Goal: Task Accomplishment & Management: Complete application form

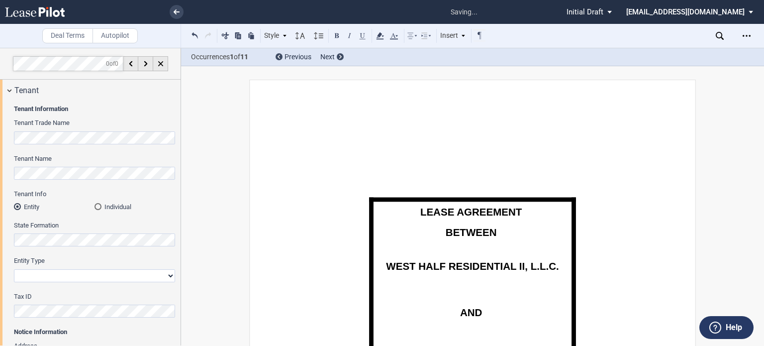
select select "multiple"
select select "number:11"
select select "2"
select select "number:5"
select select "fmv"
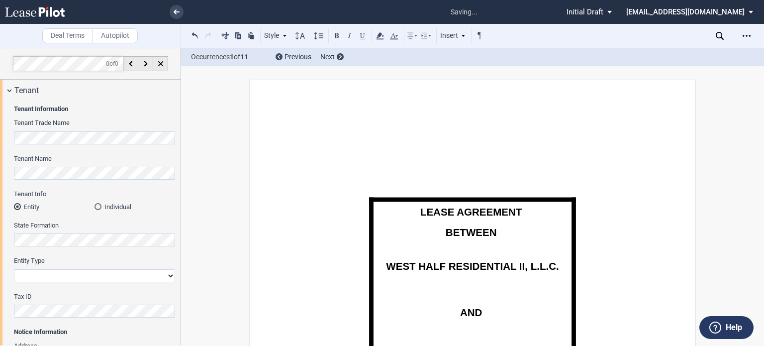
select select "quarterly"
select select "letter of credit"
select select "number:4"
select select "number:5"
select select "number:6"
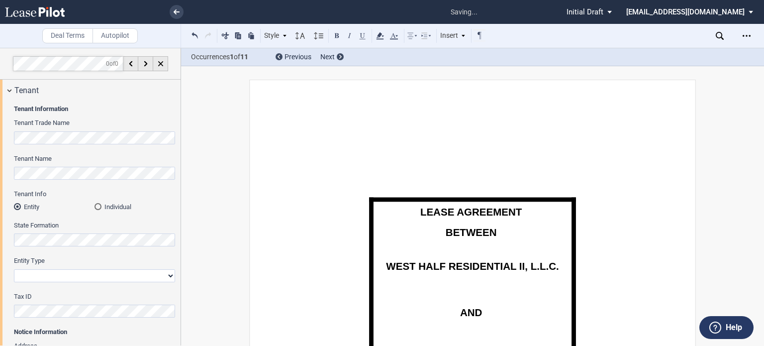
select select "number:8"
select select "number:9"
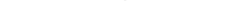
scroll to position [1183, 0]
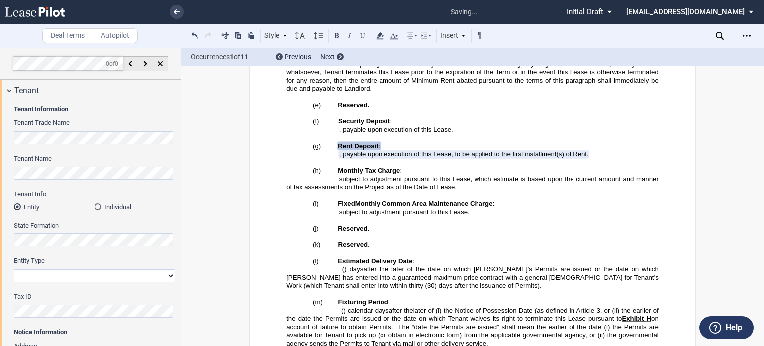
click at [399, 191] on p "﻿" at bounding box center [473, 195] width 372 height 8
click at [451, 306] on span "3, or (ii) the earlier of the date the Permits are issued or the date on which …" at bounding box center [474, 314] width 374 height 16
click at [402, 240] on h4 "(k) Reserved ." at bounding box center [473, 244] width 372 height 8
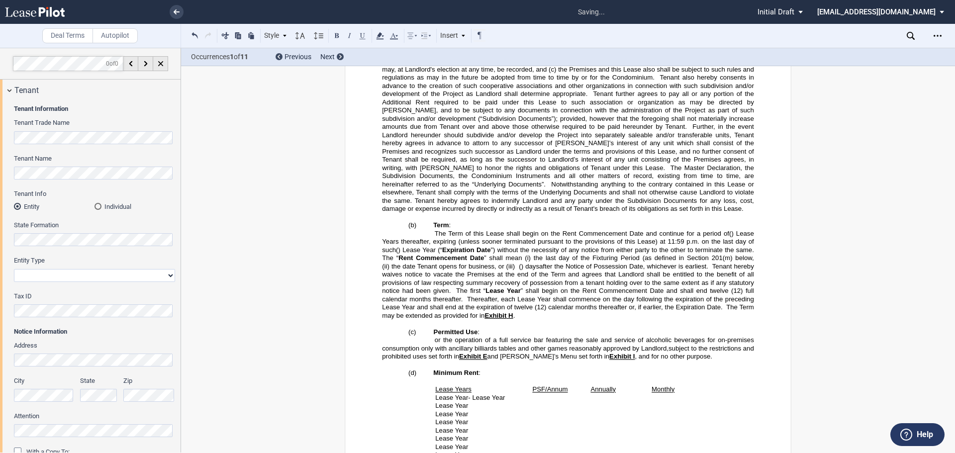
scroll to position [935, 0]
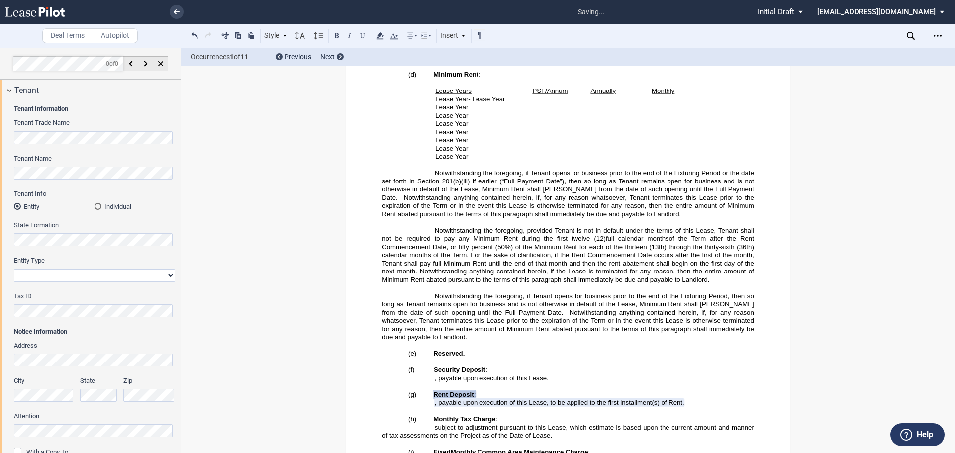
drag, startPoint x: 725, startPoint y: 285, endPoint x: 529, endPoint y: 243, distance: 200.3
click at [529, 243] on p "Notwithstanding the foregoing, provided Tenant is not in default under the term…" at bounding box center [568, 255] width 372 height 58
click at [589, 313] on span "Notwithstanding the foregoing, if Tenant opens for business prior to the end of…" at bounding box center [569, 304] width 374 height 24
click at [670, 323] on span "Notwithstanding anything contained herein, if, for any reason whatsoever, Tenan…" at bounding box center [569, 324] width 374 height 32
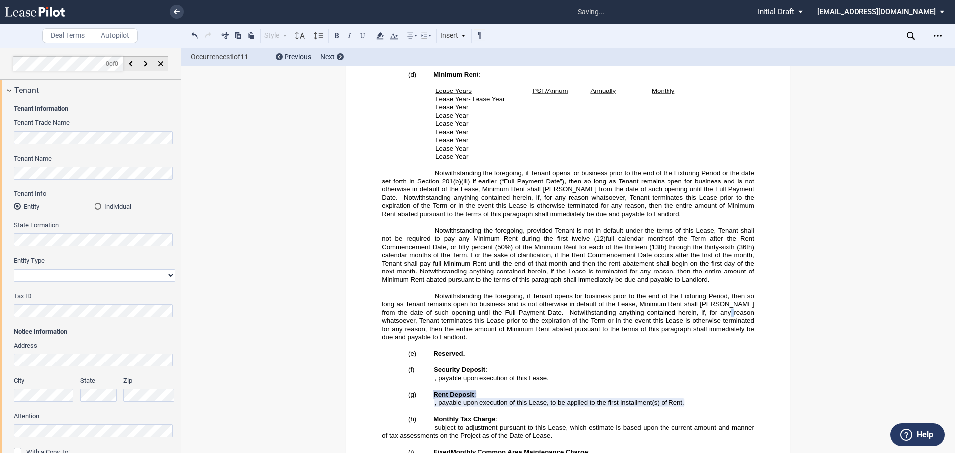
click at [670, 323] on span "Notwithstanding anything contained herein, if, for any reason whatsoever, Tenan…" at bounding box center [569, 324] width 374 height 32
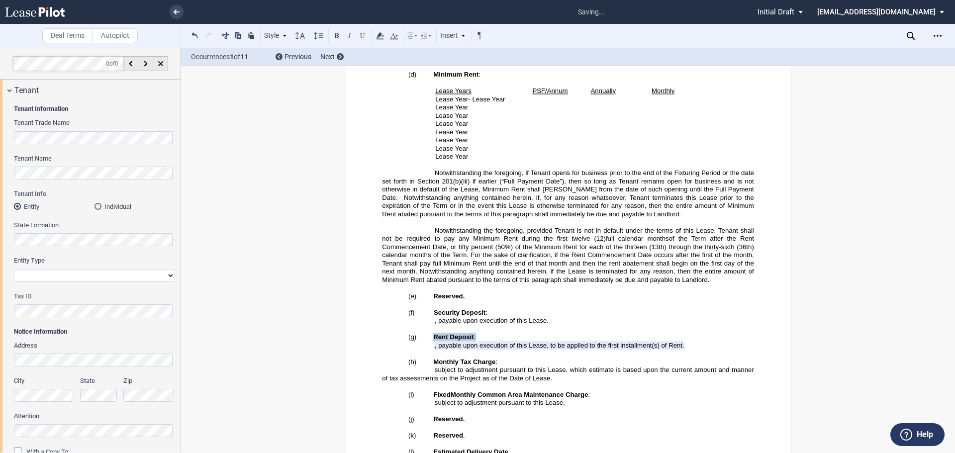
click at [563, 180] on span "Notwithstanding the foregoing, if Tenant opens for business prior to the end of…" at bounding box center [569, 177] width 374 height 16
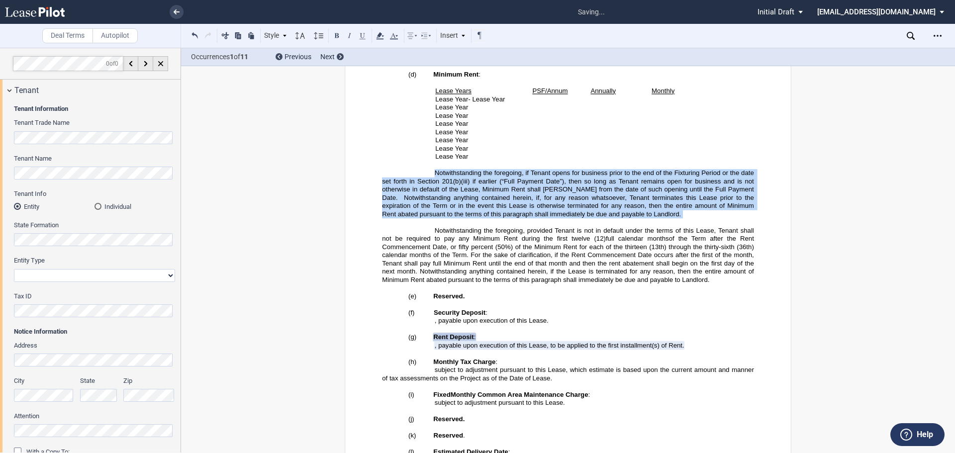
click at [563, 180] on span "Notwithstanding the foregoing, if Tenant opens for business prior to the end of…" at bounding box center [569, 177] width 374 height 16
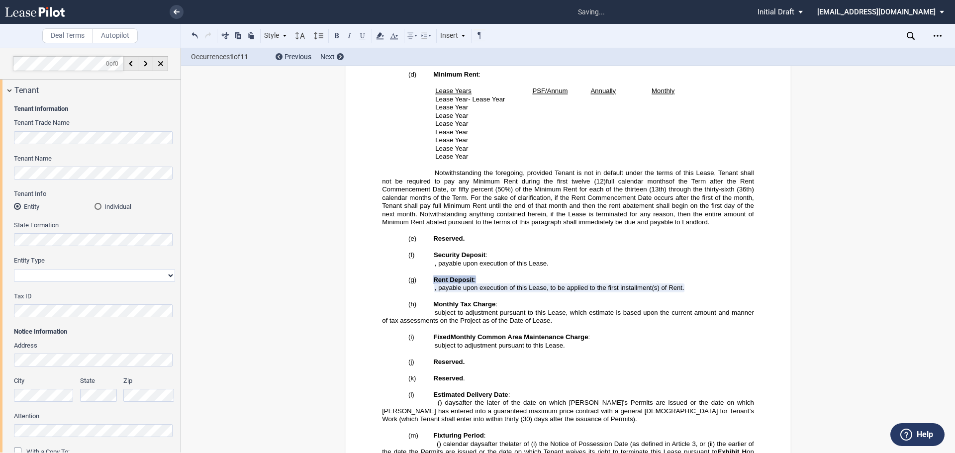
scroll to position [835, 0]
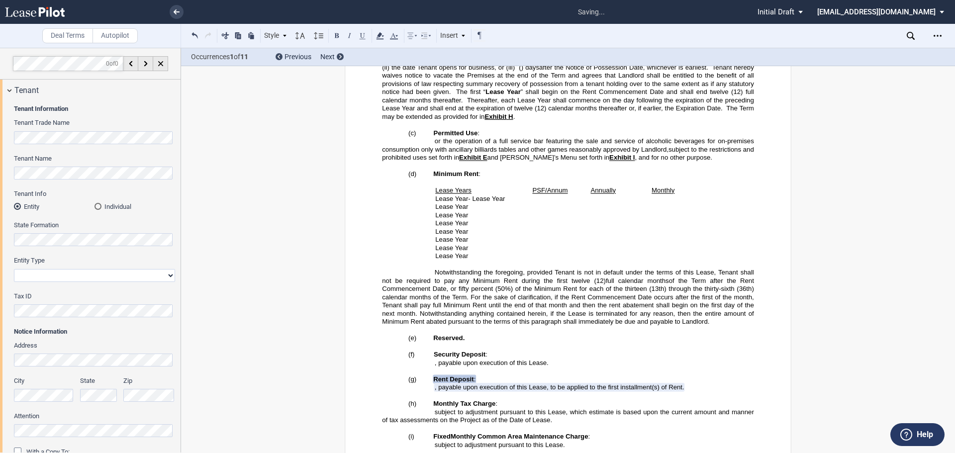
click at [534, 104] on span "” shall begin on the Rent Commencement Date and shall end twelve (12) full cale…" at bounding box center [569, 96] width 374 height 16
click at [606, 284] on span "full calendar month" at bounding box center [636, 280] width 60 height 7
click at [532, 112] on span "Thereafter, each Lease Year shall commence on the day following the expiration …" at bounding box center [569, 104] width 374 height 16
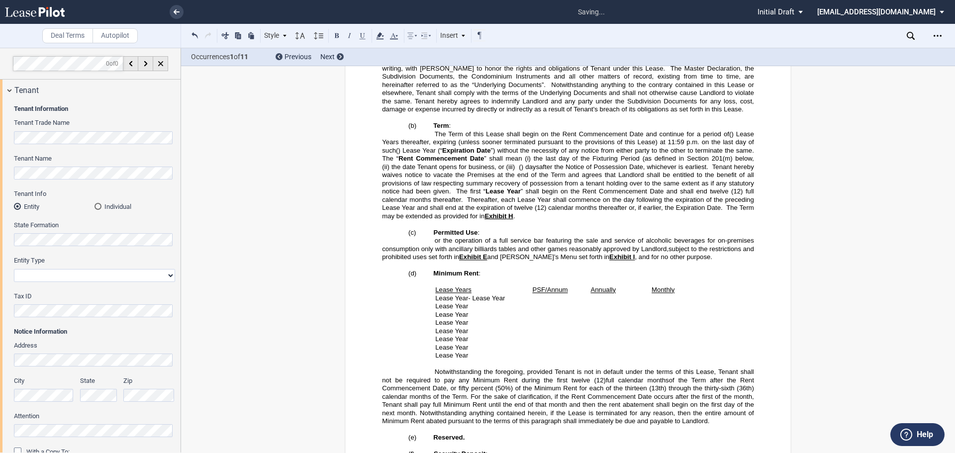
click at [464, 253] on span "or the operation of a full service bar featuring the sale and service of alcoho…" at bounding box center [569, 245] width 374 height 16
click at [530, 253] on span "or the operation of a full service bar featuring the sale and service of alcoho…" at bounding box center [569, 245] width 374 height 16
click at [674, 253] on span "or the operation of a full service bar featuring the sale and service of alcoho…" at bounding box center [569, 245] width 374 height 16
click at [542, 249] on span "or the operation of a full service bar featuring the sale and service of alcoho…" at bounding box center [569, 245] width 374 height 16
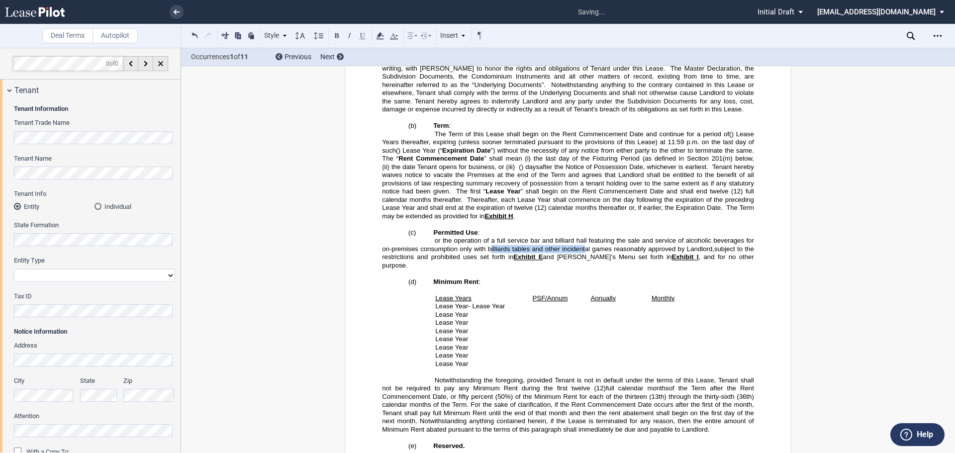
drag, startPoint x: 487, startPoint y: 259, endPoint x: 582, endPoint y: 257, distance: 95.0
click at [582, 253] on span "or the operation of a full service bar and billiard hall featuring the sale and…" at bounding box center [569, 245] width 374 height 16
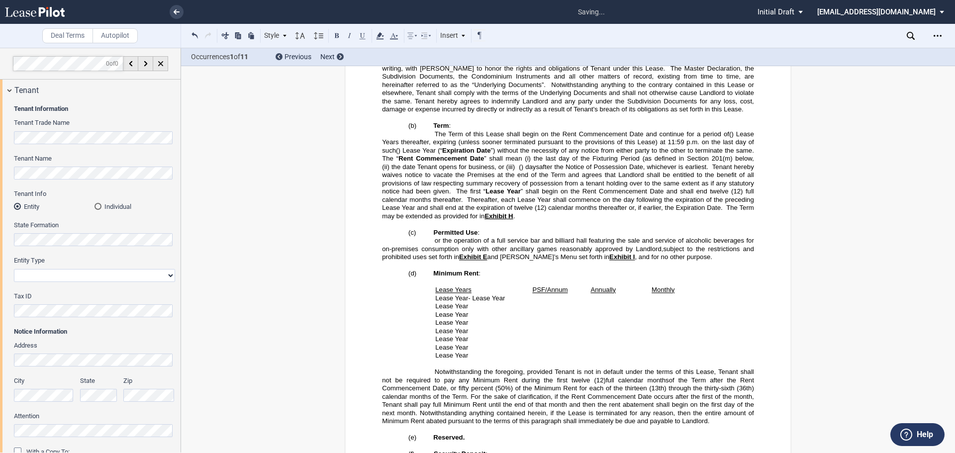
click at [520, 203] on span "” shall begin on the Rent Commencement Date and shall end twelve (12) full cale…" at bounding box center [569, 196] width 374 height 16
click at [558, 345] on span "of the Term after the Rent Commencement Date, or fifty percent (50%) of the Min…" at bounding box center [569, 400] width 374 height 49
click at [524, 195] on span "Tenant hereby waives notice to vacate the Premises at the end of the Term and a…" at bounding box center [569, 179] width 374 height 32
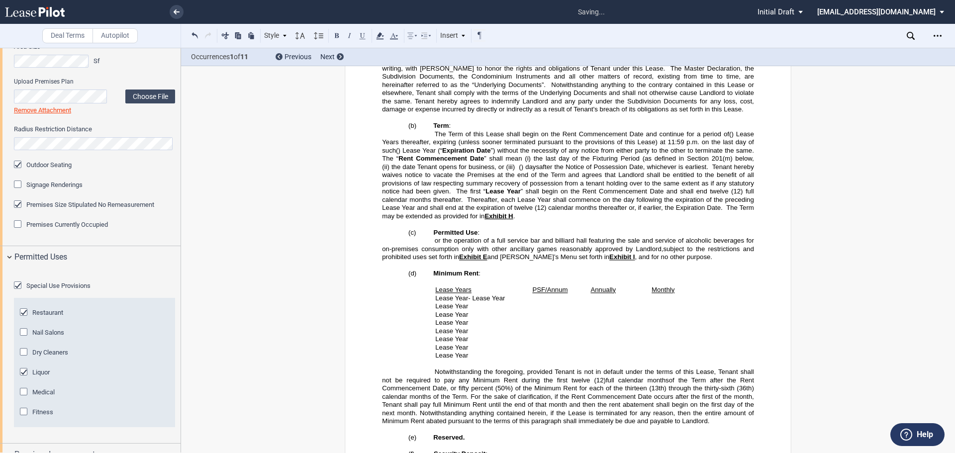
scroll to position [497, 0]
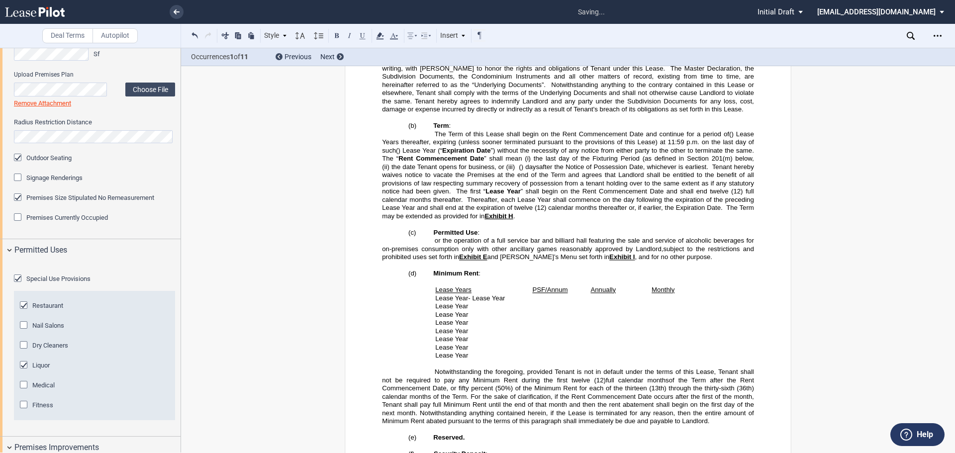
click at [591, 203] on span "” shall begin on the Rent Commencement Date and shall end twelve (12) full cale…" at bounding box center [569, 196] width 374 height 16
click at [434, 251] on span "or the operation of a full service bar and billiard hall featuring the sale and…" at bounding box center [569, 245] width 374 height 16
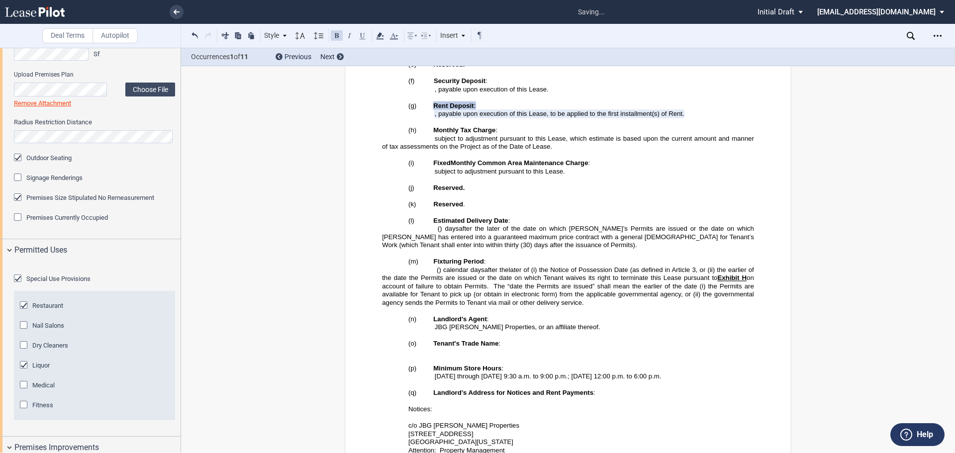
scroll to position [1134, 0]
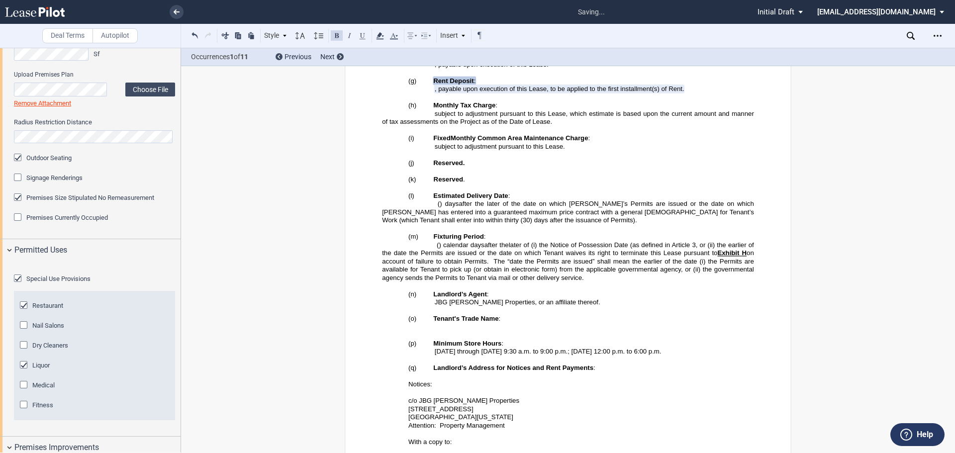
click at [494, 345] on p "﻿" at bounding box center [568, 360] width 372 height 8
click at [498, 345] on span "[DATE] through [DATE] 9:30" at bounding box center [476, 351] width 82 height 7
drag, startPoint x: 559, startPoint y: 363, endPoint x: 654, endPoint y: 361, distance: 95.0
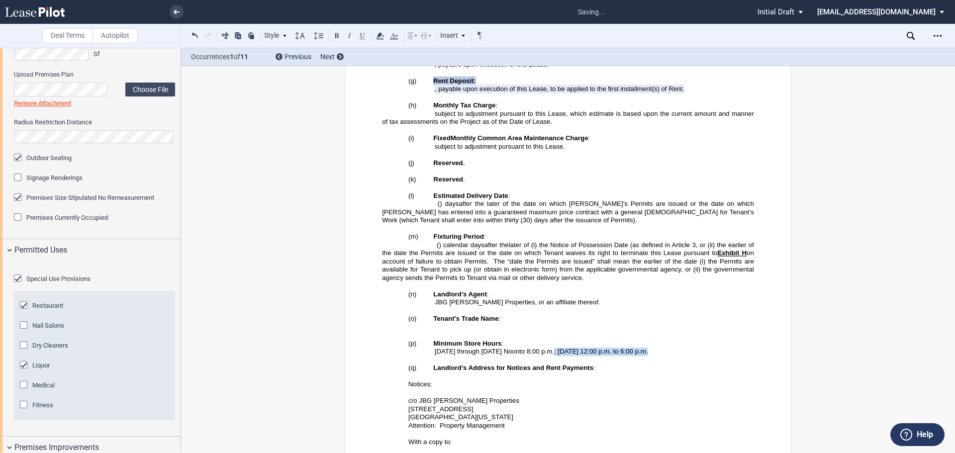
click at [654, 345] on p "[DATE] through [DATE] Noon to 8:00 p.m.; [DATE] 12:00 p.m. to 6:00 p.m." at bounding box center [568, 352] width 372 height 8
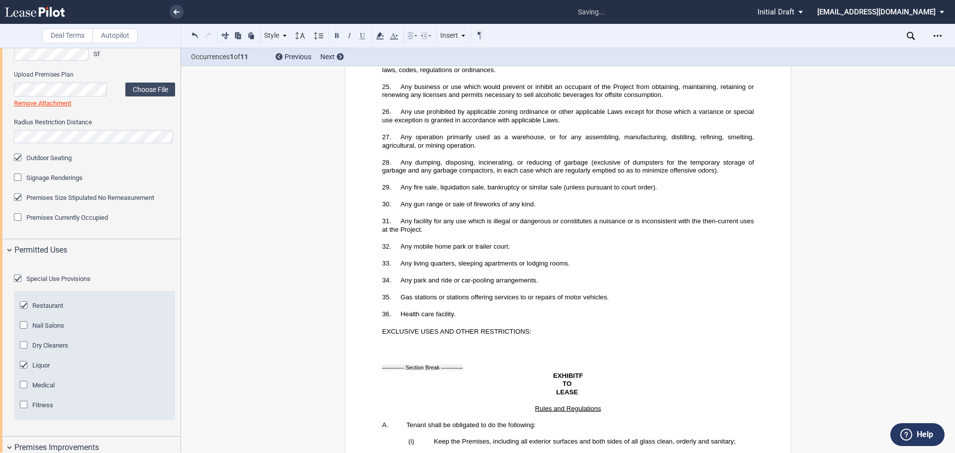
scroll to position [29486, 0]
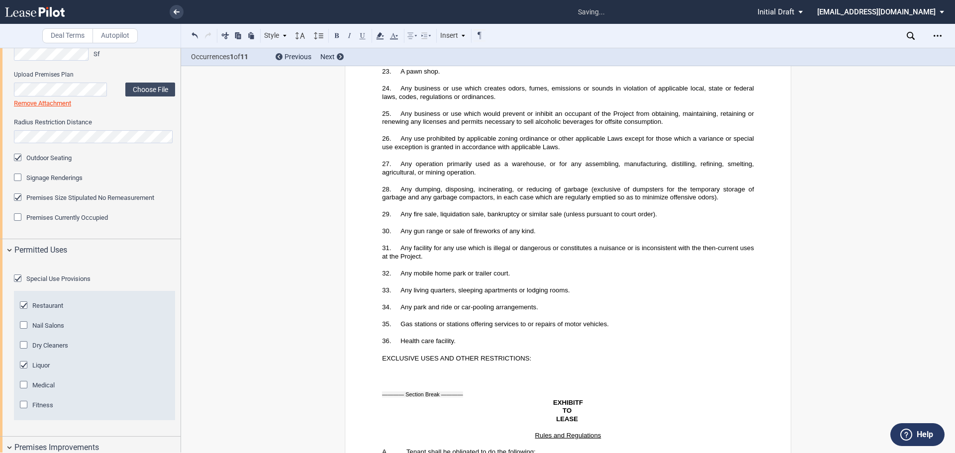
click at [389, 345] on p "﻿" at bounding box center [568, 375] width 372 height 8
drag, startPoint x: 389, startPoint y: 218, endPoint x: 394, endPoint y: 223, distance: 7.4
click at [382, 345] on p "﻿" at bounding box center [568, 375] width 372 height 8
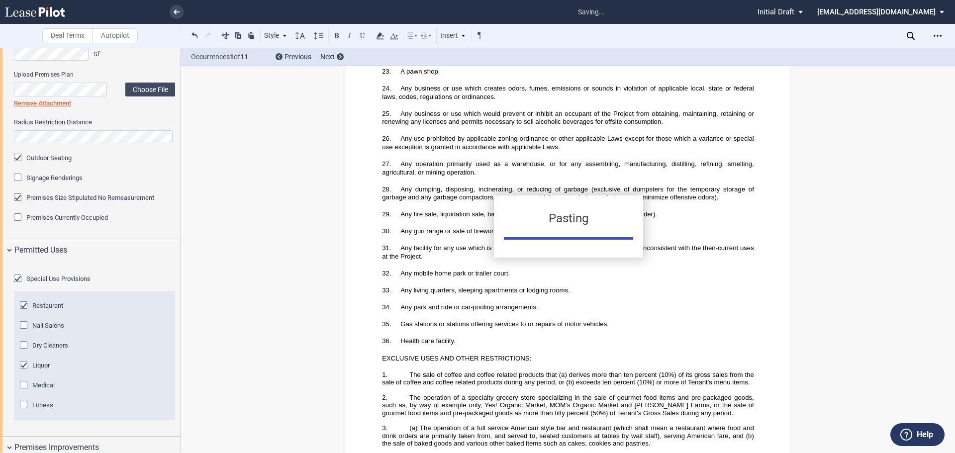
click at [514, 301] on div "Pasting" at bounding box center [477, 226] width 955 height 453
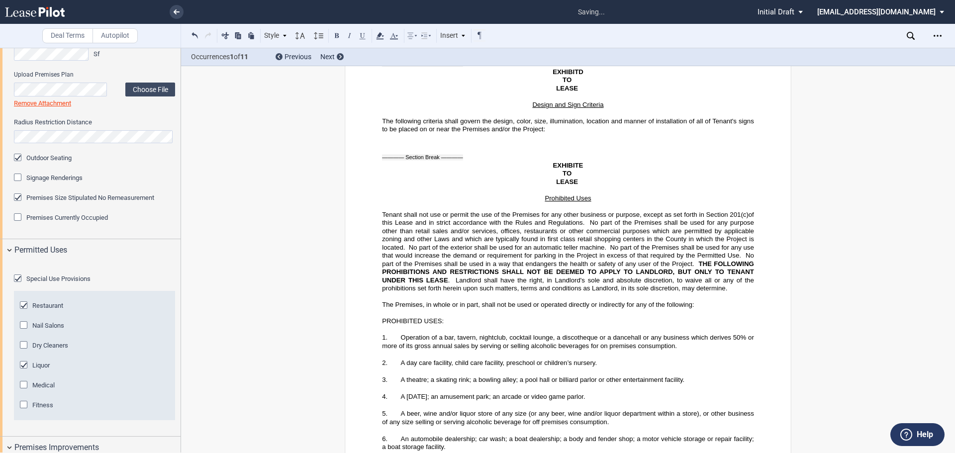
scroll to position [28712, 0]
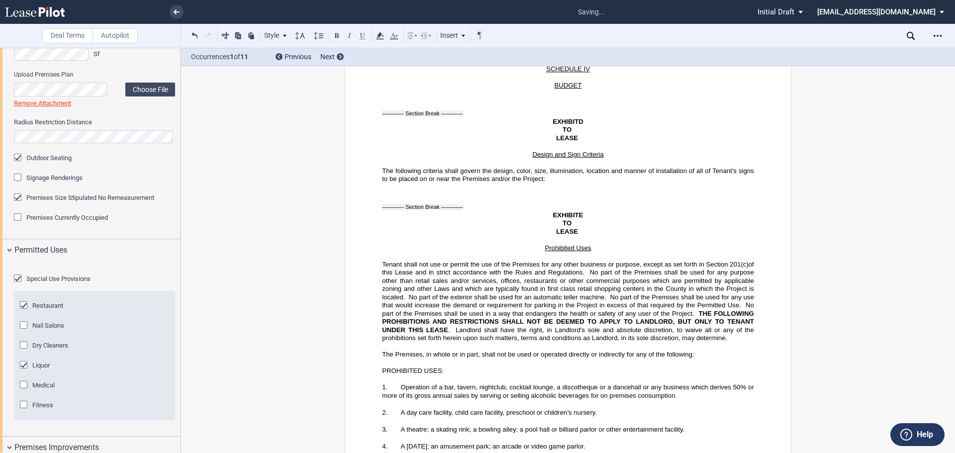
click at [468, 345] on span "A theatre; a skating rink; a bowling alley; a pool hall or billiard parlor or o…" at bounding box center [543, 429] width 284 height 7
click at [477, 345] on span "A theatre; a skating rink or a bowling alley; a pool hall or billiard parlor or…" at bounding box center [545, 429] width 289 height 7
drag, startPoint x: 515, startPoint y: 275, endPoint x: 572, endPoint y: 278, distance: 56.8
click at [572, 345] on p "3. A theatre; a skating rink; bowling alley; video gaem arcade." at bounding box center [568, 430] width 372 height 8
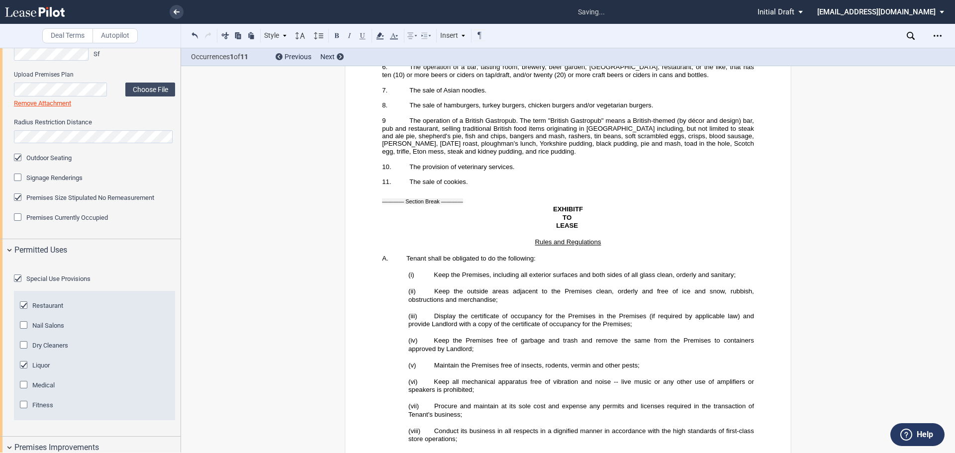
scroll to position [29956, 0]
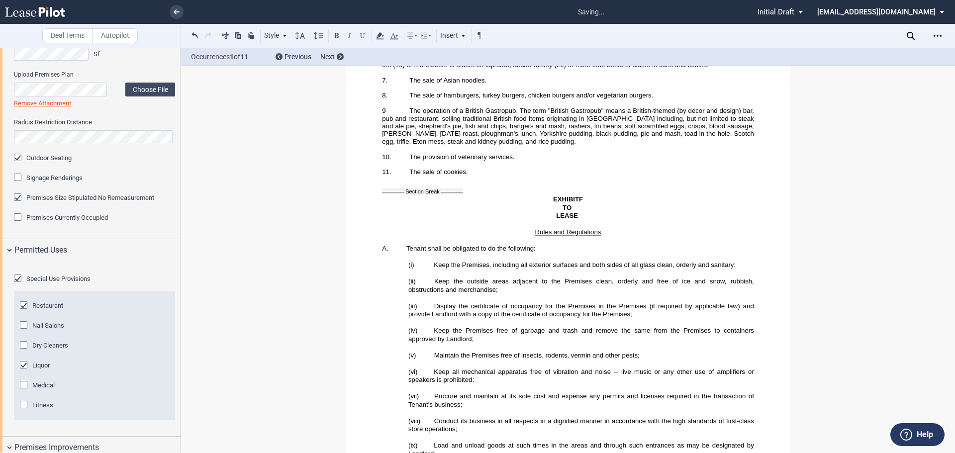
click at [541, 345] on p "﻿" at bounding box center [568, 413] width 372 height 8
drag, startPoint x: 652, startPoint y: 196, endPoint x: 757, endPoint y: 122, distance: 128.5
click at [652, 345] on p "(v) Maintain the Premises free of insects, rodents, vermin and other pests;" at bounding box center [581, 356] width 346 height 8
click at [764, 38] on icon "Open Lease options menu" at bounding box center [938, 36] width 8 height 8
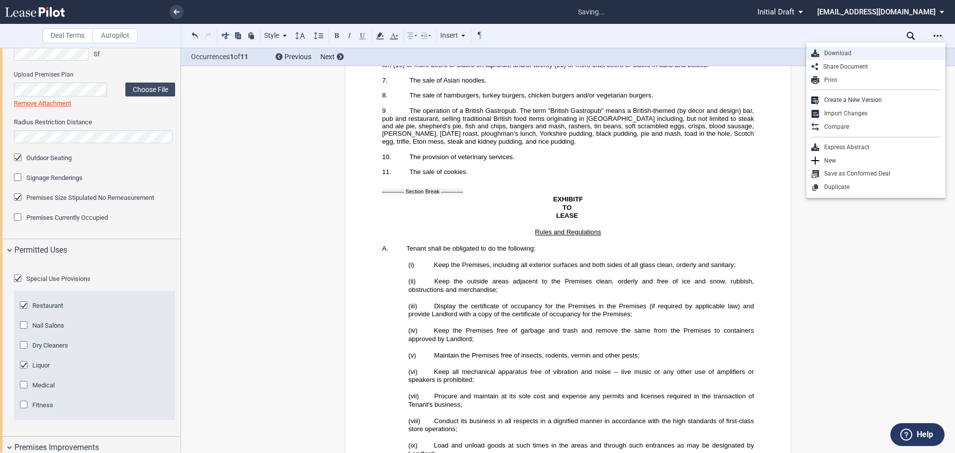
click at [764, 58] on div "Download" at bounding box center [875, 53] width 139 height 13
